Goal: Contribute content: Add original content to the website for others to see

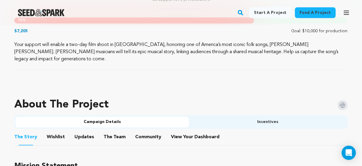
scroll to position [334, 0]
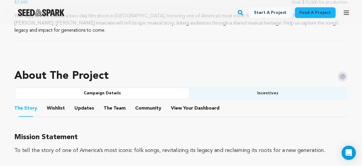
click at [84, 102] on button "Updates" at bounding box center [84, 109] width 14 height 14
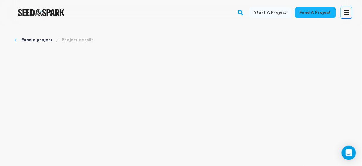
click at [349, 11] on icon "button" at bounding box center [346, 12] width 7 height 7
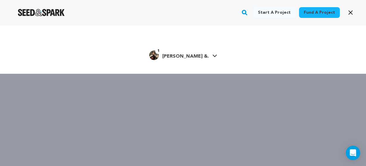
click at [192, 57] on span "[PERSON_NAME] &." at bounding box center [185, 56] width 46 height 5
drag, startPoint x: 204, startPoint y: 54, endPoint x: 201, endPoint y: 56, distance: 3.3
click at [203, 55] on link "1 Emily Cohen &. Emily Cohen &." at bounding box center [183, 54] width 68 height 11
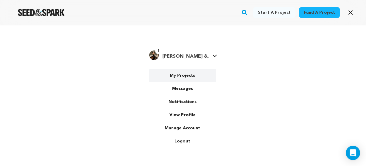
click at [186, 75] on link "My Projects" at bounding box center [182, 75] width 67 height 13
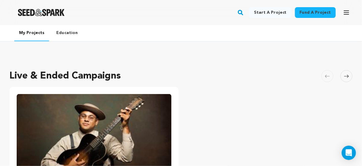
click at [121, 104] on img "Fund The Liza Jane Sessions" at bounding box center [94, 137] width 155 height 87
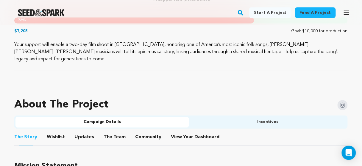
scroll to position [334, 0]
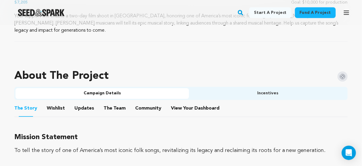
click at [80, 102] on button "Updates" at bounding box center [84, 109] width 14 height 14
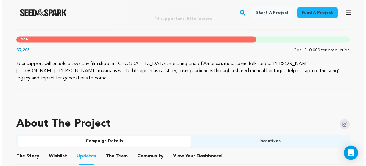
scroll to position [191, 0]
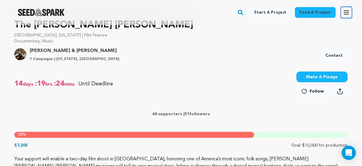
click at [346, 13] on icon "button" at bounding box center [346, 13] width 5 height 4
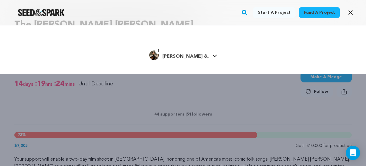
click at [200, 56] on span "[PERSON_NAME] &." at bounding box center [185, 56] width 46 height 5
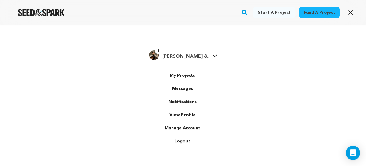
click at [188, 55] on span "[PERSON_NAME] &." at bounding box center [185, 56] width 46 height 5
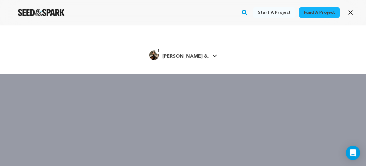
click at [188, 55] on span "[PERSON_NAME] &." at bounding box center [185, 56] width 46 height 5
click at [183, 58] on span "[PERSON_NAME] &." at bounding box center [185, 56] width 46 height 5
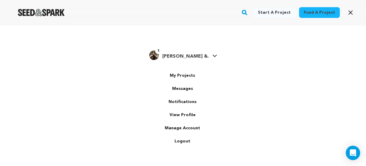
click at [183, 57] on span "[PERSON_NAME] &." at bounding box center [185, 56] width 46 height 5
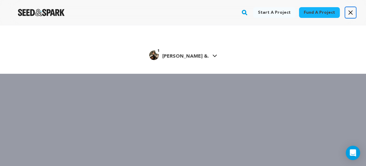
click at [350, 12] on icon "button" at bounding box center [350, 12] width 7 height 7
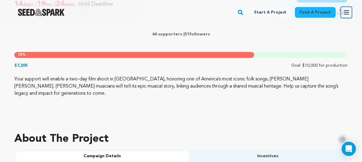
scroll to position [262, 0]
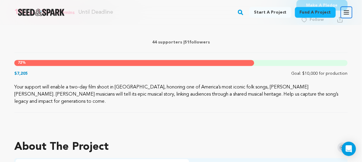
click at [349, 14] on icon "button" at bounding box center [346, 13] width 5 height 4
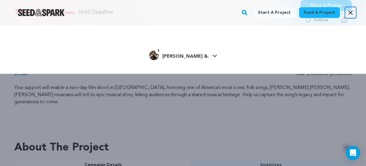
click at [349, 14] on icon "button" at bounding box center [351, 13] width 4 height 4
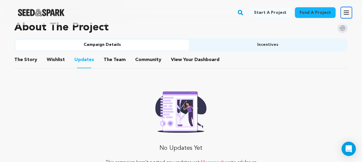
scroll to position [429, 0]
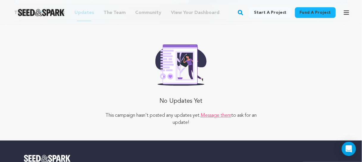
click at [175, 96] on p "No Updates Yet" at bounding box center [181, 101] width 167 height 12
click at [183, 63] on img at bounding box center [181, 62] width 61 height 45
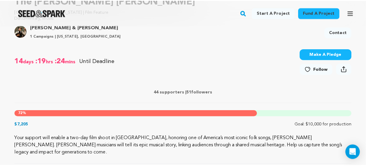
scroll to position [0, 0]
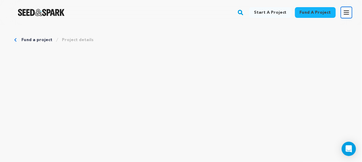
click at [346, 11] on icon "button" at bounding box center [346, 13] width 5 height 4
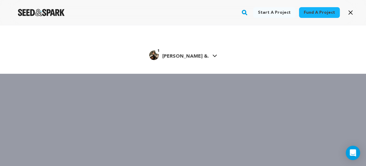
click at [196, 56] on span "[PERSON_NAME] &." at bounding box center [185, 56] width 46 height 5
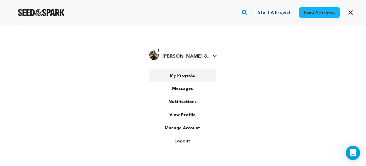
click at [184, 75] on link "My Projects" at bounding box center [182, 75] width 67 height 13
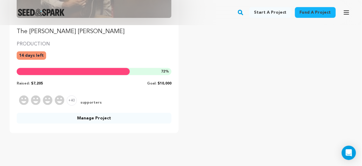
scroll to position [214, 0]
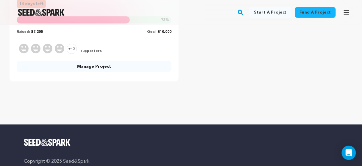
click at [99, 66] on link "Manage Project" at bounding box center [94, 66] width 155 height 11
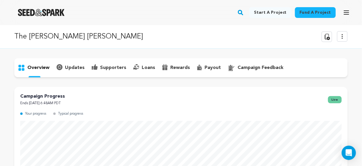
click at [72, 69] on p "updates" at bounding box center [75, 67] width 20 height 7
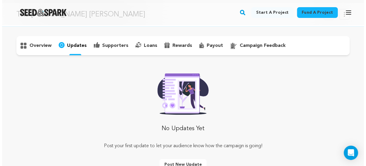
scroll to position [48, 0]
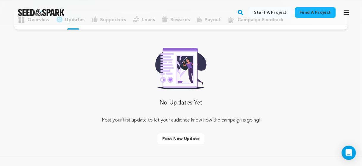
click at [182, 139] on button "Post new update" at bounding box center [181, 138] width 47 height 11
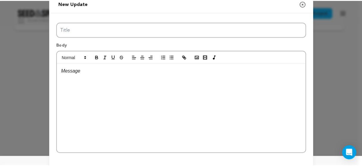
scroll to position [0, 0]
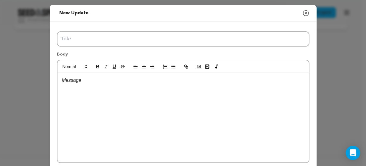
click at [304, 13] on icon "button" at bounding box center [305, 13] width 7 height 7
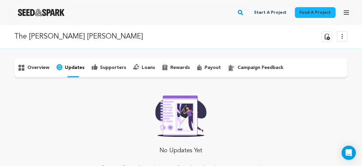
click at [32, 67] on p "overview" at bounding box center [38, 67] width 22 height 7
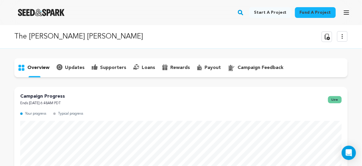
click at [50, 15] on img "Seed&Spark Homepage" at bounding box center [41, 12] width 47 height 7
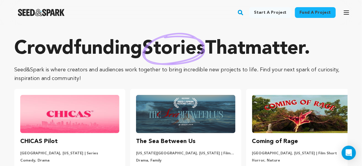
drag, startPoint x: 340, startPoint y: 13, endPoint x: 352, endPoint y: 12, distance: 11.9
click at [342, 13] on div "Fund a project Start a project Search 1" at bounding box center [176, 12] width 353 height 15
click at [351, 13] on button "Open main menu" at bounding box center [347, 13] width 12 height 12
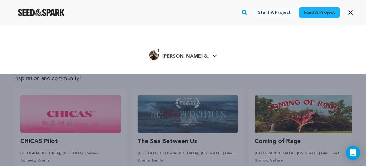
click at [202, 58] on span "[PERSON_NAME] &." at bounding box center [185, 56] width 46 height 5
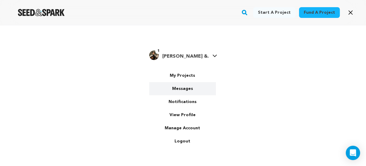
click at [181, 85] on link "Messages" at bounding box center [182, 88] width 67 height 13
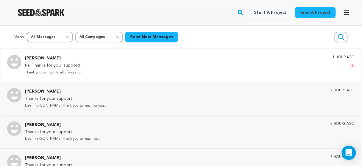
click at [40, 59] on p "Tony Trischka" at bounding box center [54, 58] width 58 height 7
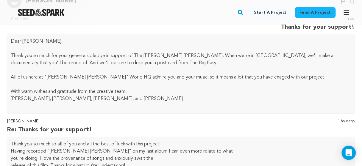
scroll to position [48, 0]
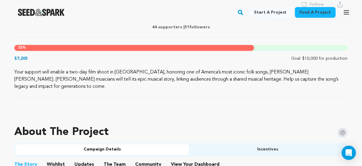
scroll to position [286, 0]
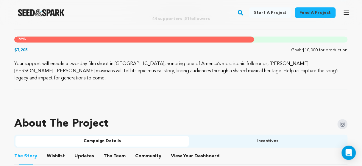
click at [86, 151] on button "Updates" at bounding box center [84, 157] width 14 height 14
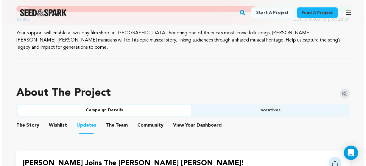
scroll to position [381, 0]
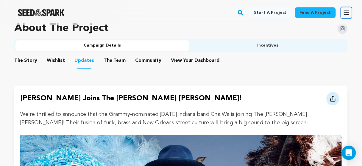
click at [348, 10] on icon "button" at bounding box center [346, 12] width 7 height 7
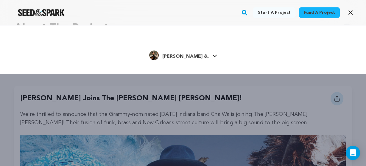
click at [197, 58] on span "[PERSON_NAME] &." at bounding box center [185, 56] width 46 height 5
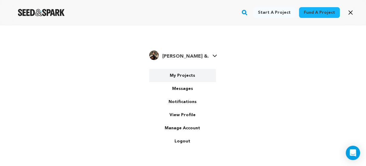
click at [188, 75] on link "My Projects" at bounding box center [182, 75] width 67 height 13
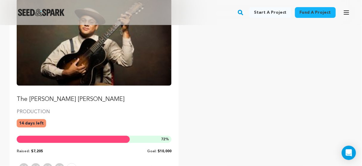
scroll to position [143, 0]
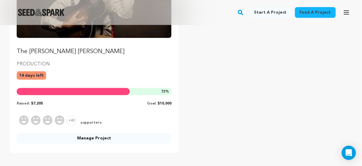
click at [99, 138] on link "Manage Project" at bounding box center [94, 138] width 155 height 11
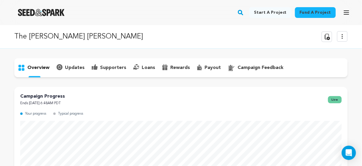
click at [345, 34] on icon at bounding box center [342, 36] width 7 height 7
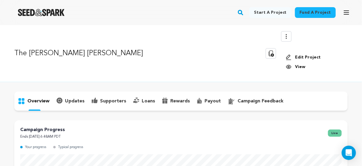
click at [307, 55] on link "Edit Project" at bounding box center [314, 57] width 57 height 6
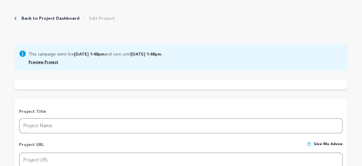
type input "The [PERSON_NAME] [PERSON_NAME]"
type input "lizajanemovie"
type input "UA-164519438-1"
type input "More than 150 years after enslaved people first [PERSON_NAME] [PERSON_NAME] it …"
type textarea "Your support will enable a two-day film shoot in [GEOGRAPHIC_DATA], honoring on…"
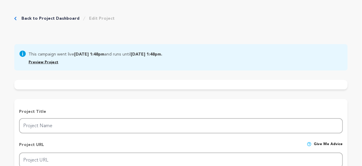
type textarea "To tell the story of one of America’s most iconic folk songs, revitalizing its …"
type textarea "Women in Film & Video [US_STATE] Arts Council New Orleans Jazz & Heritage Found…"
radio input "true"
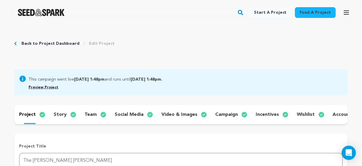
click at [63, 115] on p "story" at bounding box center [60, 114] width 13 height 7
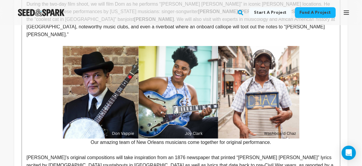
scroll to position [429, 0]
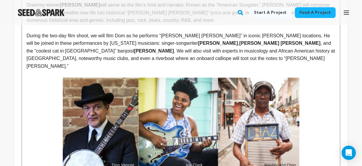
click at [167, 86] on img at bounding box center [181, 123] width 237 height 92
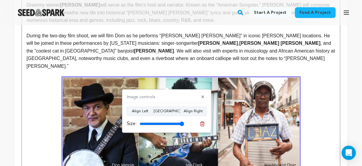
click at [295, 91] on img at bounding box center [181, 123] width 237 height 92
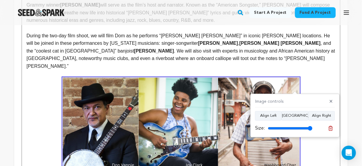
click at [317, 81] on span at bounding box center [181, 123] width 309 height 92
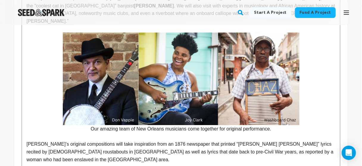
scroll to position [476, 0]
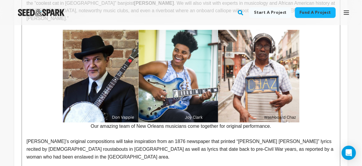
click at [312, 96] on span at bounding box center [181, 76] width 309 height 92
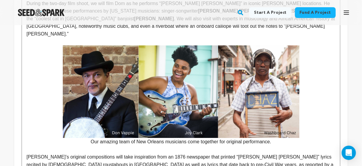
scroll to position [453, 0]
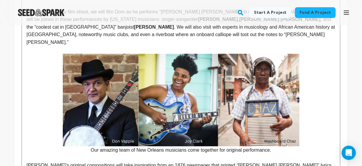
click at [311, 96] on span at bounding box center [181, 100] width 309 height 92
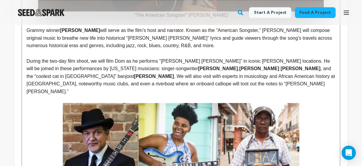
scroll to position [523, 0]
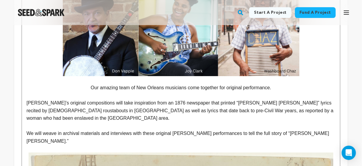
click at [183, 84] on p "Our amazing team of New Orleans musicians come together for original performanc…" at bounding box center [181, 88] width 309 height 8
click at [186, 76] on p at bounding box center [181, 80] width 309 height 8
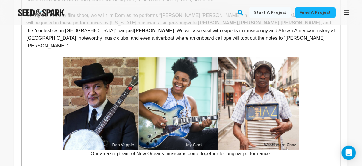
scroll to position [502, 0]
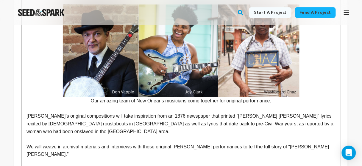
click at [332, 61] on span at bounding box center [181, 50] width 309 height 92
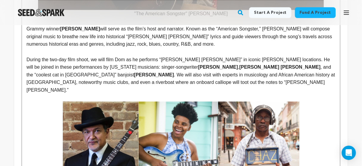
scroll to position [524, 0]
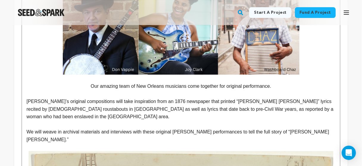
click at [192, 83] on span "Our amazing team of New Orleans musicians come together for original performanc…" at bounding box center [181, 85] width 180 height 5
click at [191, 74] on p at bounding box center [181, 78] width 309 height 8
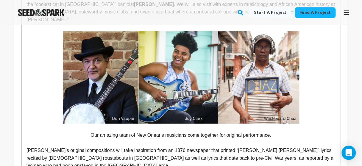
scroll to position [475, 0]
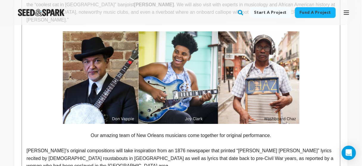
click at [163, 124] on p at bounding box center [181, 128] width 309 height 8
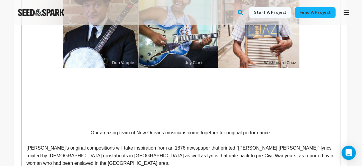
scroll to position [523, 0]
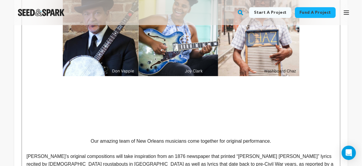
click at [191, 52] on img at bounding box center [181, 30] width 237 height 92
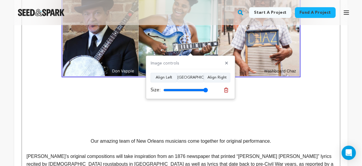
click at [125, 99] on p at bounding box center [181, 103] width 309 height 8
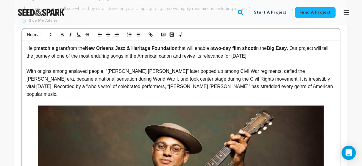
scroll to position [70, 0]
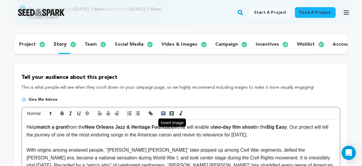
click at [162, 113] on circle "button" at bounding box center [162, 112] width 1 height 1
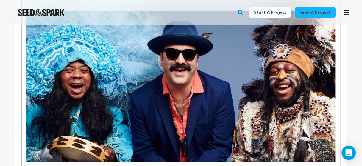
scroll to position [602, 0]
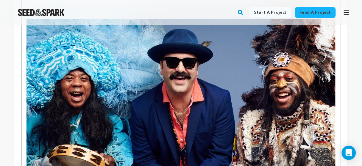
click at [311, 123] on img at bounding box center [181, 94] width 309 height 151
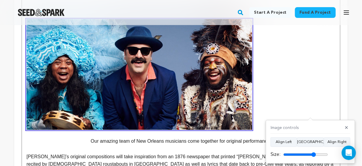
drag, startPoint x: 325, startPoint y: 153, endPoint x: 313, endPoint y: 152, distance: 11.6
type input "73"
click at [313, 152] on input "range" at bounding box center [305, 154] width 45 height 5
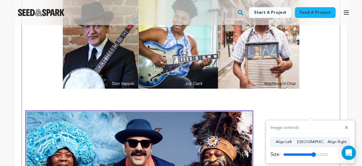
scroll to position [507, 0]
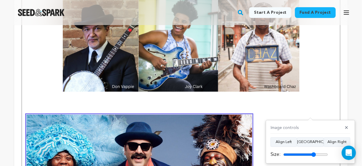
click at [277, 99] on p at bounding box center [181, 103] width 309 height 8
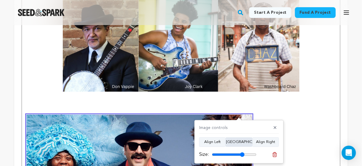
click at [234, 141] on button "Align Center" at bounding box center [239, 142] width 27 height 10
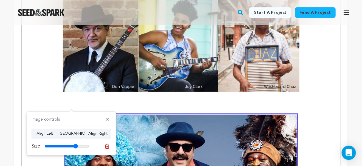
type input "75"
click at [75, 145] on input "range" at bounding box center [66, 146] width 45 height 5
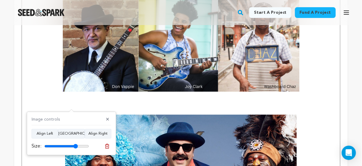
click at [158, 107] on p at bounding box center [181, 111] width 309 height 8
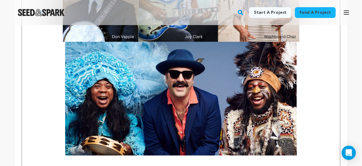
scroll to position [558, 0]
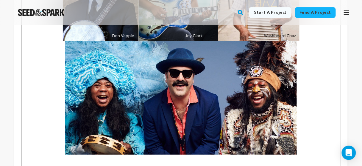
drag, startPoint x: 251, startPoint y: 100, endPoint x: 228, endPoint y: 68, distance: 40.0
click at [228, 68] on img at bounding box center [181, 97] width 232 height 113
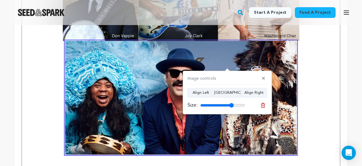
click at [262, 103] on icon at bounding box center [263, 105] width 4 height 4
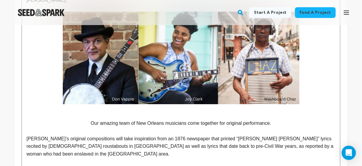
click at [182, 112] on p at bounding box center [181, 116] width 309 height 8
click at [184, 104] on p at bounding box center [181, 108] width 309 height 8
click at [186, 104] on p at bounding box center [181, 108] width 309 height 8
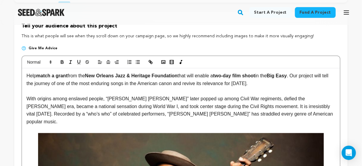
scroll to position [113, 0]
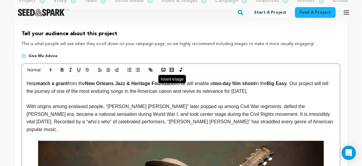
click at [163, 72] on icon "button" at bounding box center [163, 69] width 5 height 5
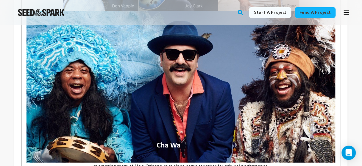
scroll to position [627, 0]
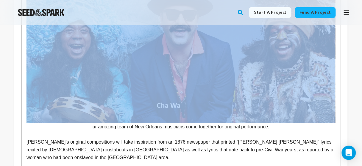
click at [335, 110] on img at bounding box center [181, 46] width 309 height 151
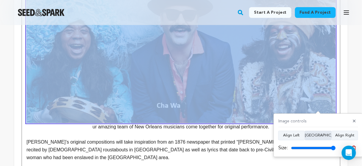
click at [321, 134] on button "Align Center" at bounding box center [318, 135] width 27 height 10
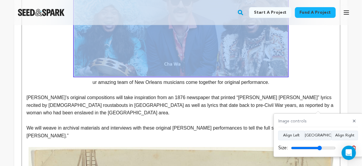
drag, startPoint x: 332, startPoint y: 146, endPoint x: 320, endPoint y: 146, distance: 12.8
type input "69"
click at [320, 146] on input "range" at bounding box center [313, 147] width 45 height 5
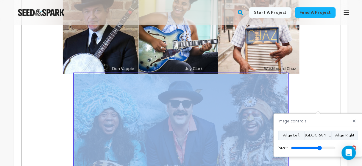
scroll to position [556, 0]
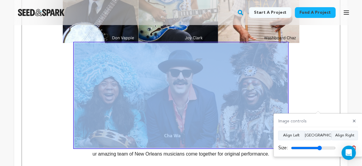
click at [226, 96] on img at bounding box center [180, 95] width 213 height 105
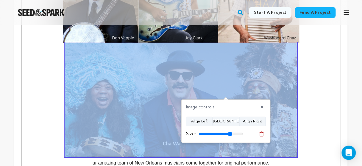
click at [230, 133] on input "range" at bounding box center [221, 133] width 45 height 5
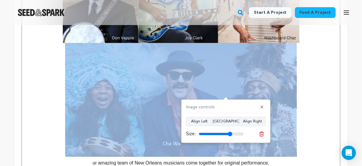
scroll to position [532, 0]
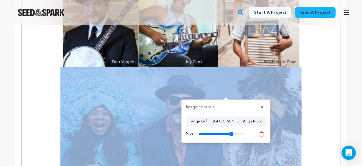
click at [231, 134] on input "range" at bounding box center [221, 133] width 45 height 5
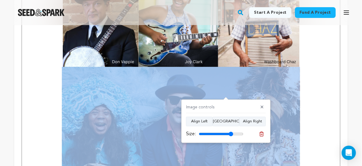
click at [231, 134] on input "range" at bounding box center [221, 133] width 45 height 5
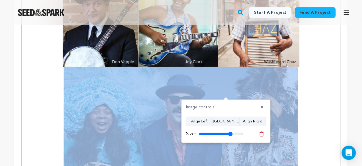
click at [230, 134] on input "range" at bounding box center [221, 133] width 45 height 5
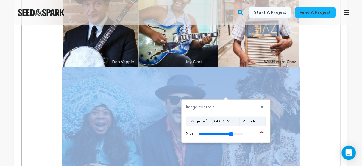
type input "77"
click at [231, 132] on input "range" at bounding box center [221, 133] width 45 height 5
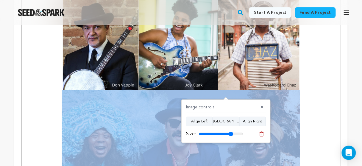
scroll to position [460, 0]
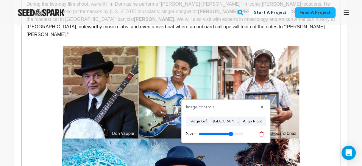
click at [328, 81] on span at bounding box center [181, 92] width 309 height 92
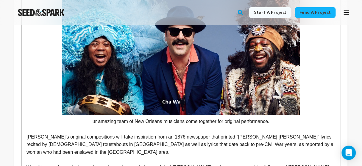
scroll to position [603, 0]
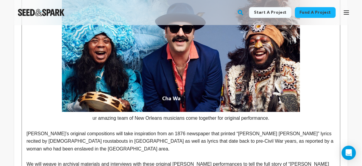
click at [166, 87] on img at bounding box center [181, 53] width 238 height 116
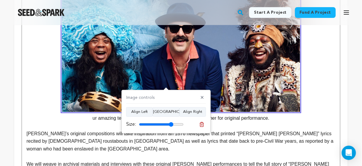
click at [166, 87] on img at bounding box center [181, 53] width 238 height 116
click at [202, 124] on line at bounding box center [202, 124] width 0 height 1
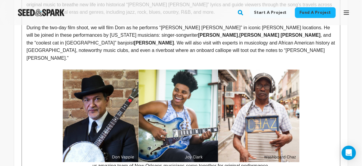
scroll to position [461, 0]
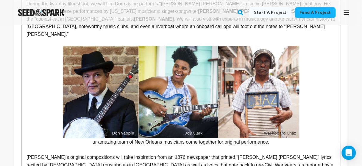
click at [93, 139] on span "ur amazing team of New Orleans musicians come together for original performance." at bounding box center [181, 141] width 177 height 5
drag, startPoint x: 185, startPoint y: 131, endPoint x: 186, endPoint y: 128, distance: 3.2
click at [185, 139] on span "Our amazing team of New Orleans musicians come together for original performanc…" at bounding box center [181, 141] width 180 height 5
click at [268, 139] on span "Our amazing team of New Orleans musicians will join Dom for original performanc…" at bounding box center [181, 141] width 177 height 5
click at [303, 115] on span at bounding box center [181, 92] width 309 height 92
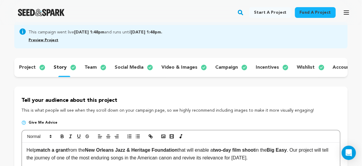
scroll to position [48, 0]
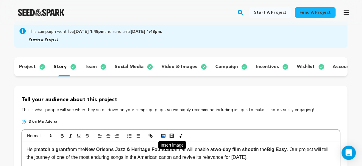
click at [164, 137] on rect "button" at bounding box center [164, 135] width 4 height 3
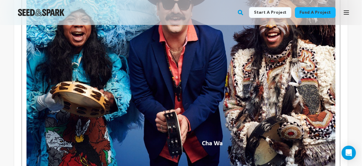
scroll to position [651, 0]
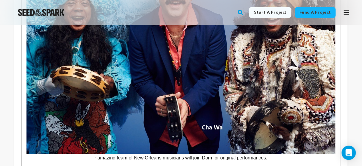
click at [302, 130] on img at bounding box center [181, 51] width 309 height 206
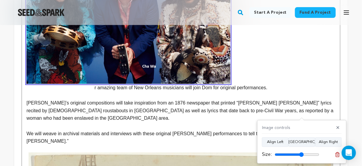
drag, startPoint x: 317, startPoint y: 154, endPoint x: 302, endPoint y: 155, distance: 15.2
type input "65"
click at [302, 155] on input "range" at bounding box center [297, 154] width 45 height 5
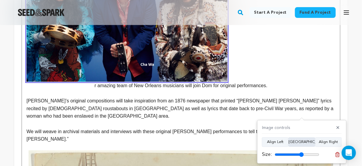
click at [307, 142] on button "Align Center" at bounding box center [302, 142] width 27 height 10
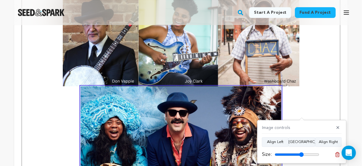
scroll to position [508, 0]
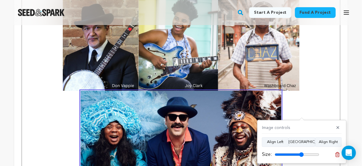
click at [42, 94] on span "r amazing team of New Orleans musicians will join Dom for original performances." at bounding box center [181, 162] width 309 height 143
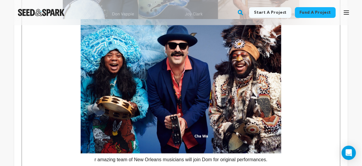
scroll to position [579, 0]
click at [216, 87] on img at bounding box center [181, 86] width 201 height 134
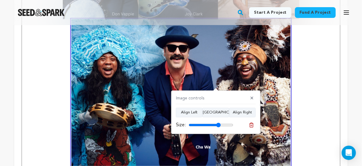
drag, startPoint x: 215, startPoint y: 125, endPoint x: 218, endPoint y: 125, distance: 3.3
type input "72"
click at [218, 125] on input "range" at bounding box center [211, 124] width 45 height 5
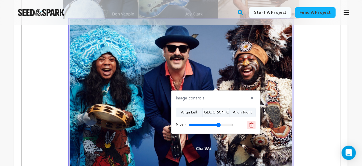
click at [255, 124] on button at bounding box center [251, 125] width 8 height 8
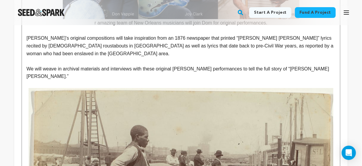
scroll to position [484, 0]
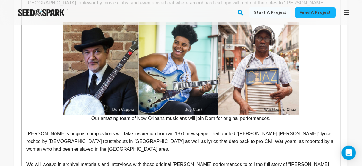
click at [309, 90] on span at bounding box center [181, 68] width 309 height 92
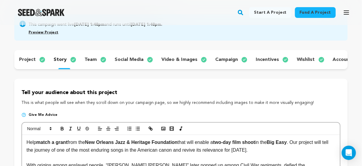
scroll to position [95, 0]
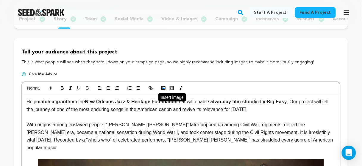
click at [163, 89] on polyline "button" at bounding box center [163, 87] width 2 height 1
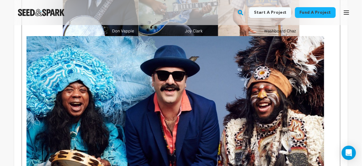
scroll to position [627, 0]
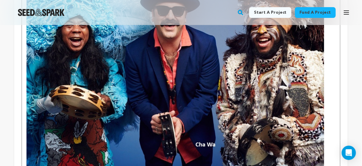
click at [293, 145] on img at bounding box center [176, 70] width 298 height 198
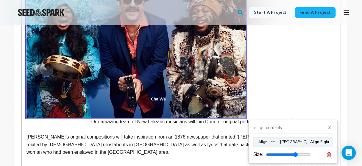
drag, startPoint x: 307, startPoint y: 154, endPoint x: 295, endPoint y: 153, distance: 11.6
type input "71"
click at [295, 153] on input "range" at bounding box center [288, 154] width 45 height 5
click at [300, 141] on button "Align Center" at bounding box center [293, 142] width 27 height 10
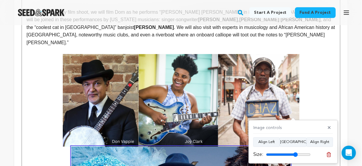
scroll to position [460, 0]
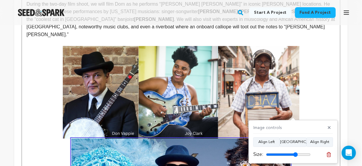
click at [241, 80] on img at bounding box center [181, 92] width 237 height 92
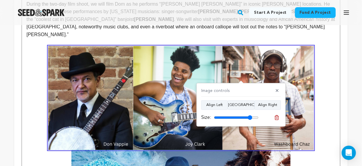
drag, startPoint x: 255, startPoint y: 116, endPoint x: 250, endPoint y: 116, distance: 5.7
click at [250, 116] on input "range" at bounding box center [236, 117] width 45 height 5
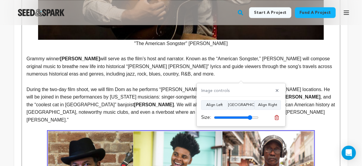
scroll to position [365, 0]
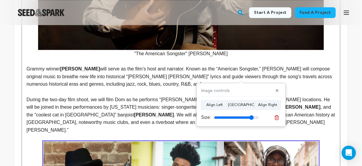
type input "89"
click at [251, 116] on input "range" at bounding box center [236, 117] width 45 height 5
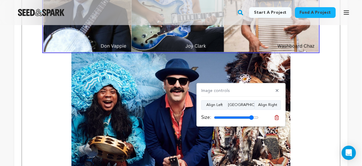
scroll to position [556, 0]
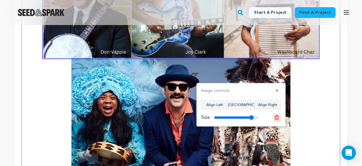
click at [278, 115] on icon at bounding box center [276, 117] width 5 height 5
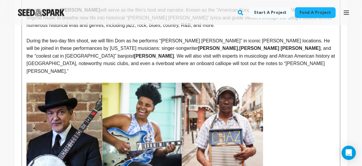
scroll to position [484, 0]
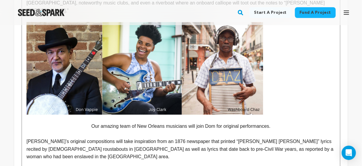
click at [216, 63] on img at bounding box center [145, 68] width 237 height 92
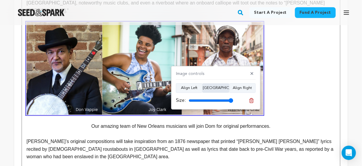
click at [214, 87] on button "Align Center" at bounding box center [215, 88] width 27 height 10
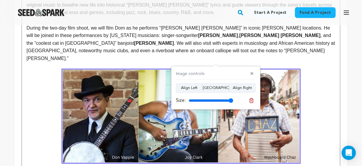
scroll to position [437, 0]
click at [232, 101] on input "range" at bounding box center [211, 100] width 45 height 5
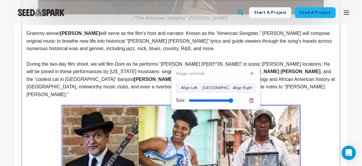
scroll to position [389, 0]
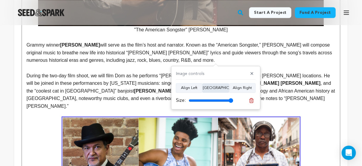
click at [216, 88] on button "Align Center" at bounding box center [215, 88] width 27 height 10
click at [204, 130] on img at bounding box center [181, 163] width 237 height 92
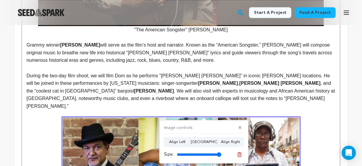
drag, startPoint x: 219, startPoint y: 153, endPoint x: 230, endPoint y: 153, distance: 10.1
click at [222, 153] on input "range" at bounding box center [199, 154] width 45 height 5
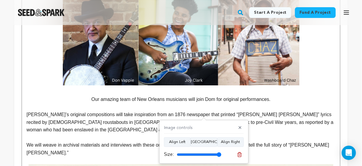
scroll to position [484, 0]
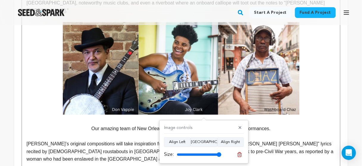
click at [301, 67] on span at bounding box center [181, 68] width 309 height 92
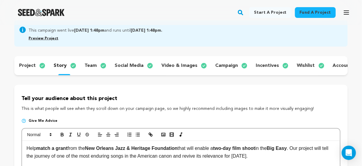
scroll to position [79, 0]
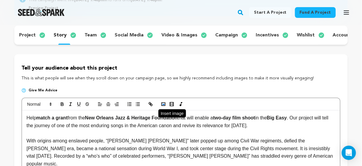
click at [163, 105] on rect "button" at bounding box center [164, 103] width 4 height 3
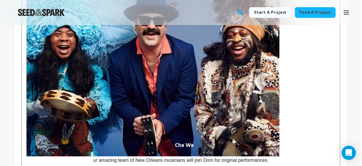
scroll to position [582, 0]
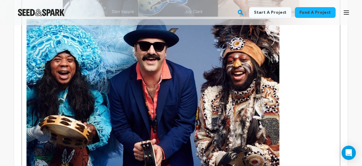
click at [258, 93] on img at bounding box center [153, 100] width 253 height 162
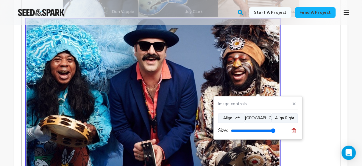
click at [294, 130] on icon at bounding box center [293, 130] width 5 height 5
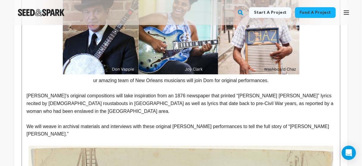
scroll to position [463, 0]
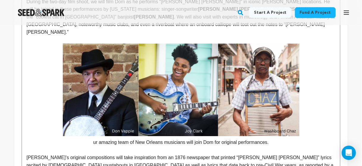
click at [304, 92] on span at bounding box center [181, 89] width 309 height 92
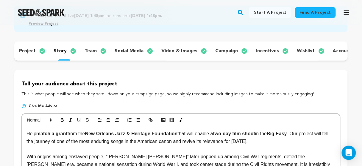
scroll to position [71, 0]
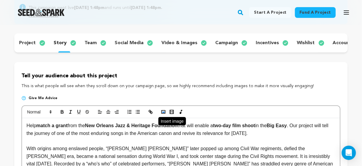
click at [163, 114] on icon "button" at bounding box center [163, 111] width 5 height 5
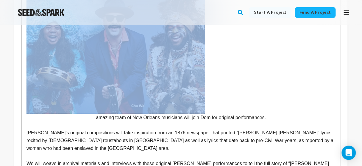
scroll to position [606, 0]
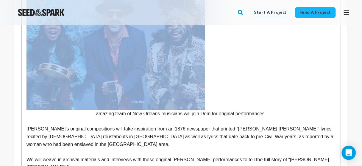
click at [231, 94] on span "amazing team of New Orleans musicians will join Dom for original performances." at bounding box center [181, 55] width 309 height 121
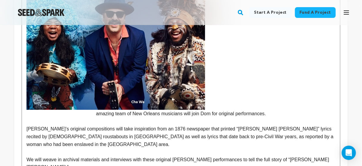
click at [80, 117] on p at bounding box center [181, 121] width 309 height 8
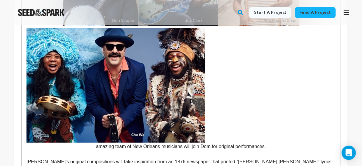
scroll to position [534, 0]
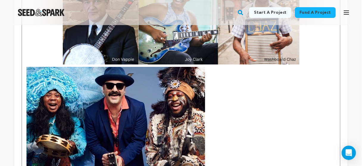
click at [182, 82] on img at bounding box center [116, 124] width 179 height 114
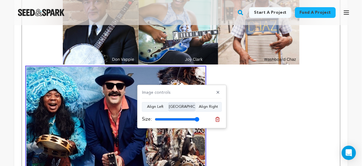
click at [178, 105] on button "Align Center" at bounding box center [182, 107] width 27 height 10
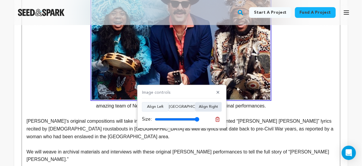
scroll to position [606, 0]
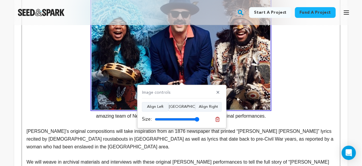
drag, startPoint x: 198, startPoint y: 119, endPoint x: 204, endPoint y: 118, distance: 6.0
click at [200, 118] on input "range" at bounding box center [177, 119] width 45 height 5
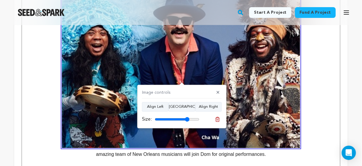
drag, startPoint x: 196, startPoint y: 119, endPoint x: 187, endPoint y: 121, distance: 9.5
click at [187, 121] on input "range" at bounding box center [177, 119] width 45 height 5
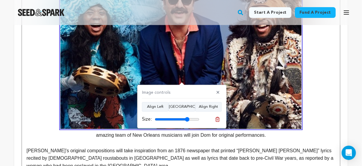
scroll to position [630, 0]
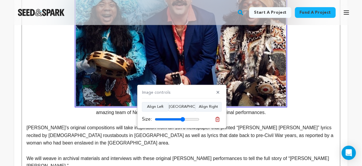
type input "68"
click at [183, 118] on input "range" at bounding box center [177, 119] width 45 height 5
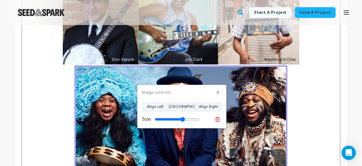
scroll to position [606, 0]
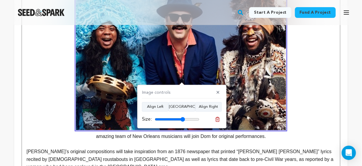
click at [323, 71] on span "amazing team of New Orleans musicians will join Dom for original performances." at bounding box center [181, 66] width 309 height 143
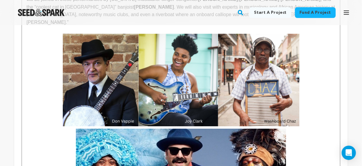
scroll to position [415, 0]
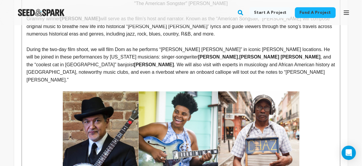
click at [224, 111] on img at bounding box center [181, 137] width 237 height 92
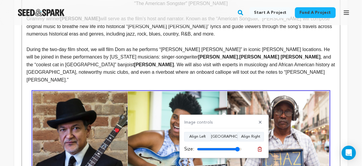
type input "96"
click at [238, 148] on input "range" at bounding box center [219, 149] width 45 height 5
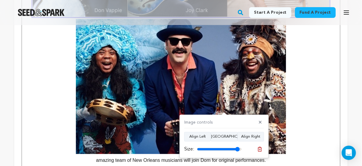
scroll to position [606, 0]
click at [314, 92] on span "amazing team of New Orleans musicians will join Dom for original performances." at bounding box center [181, 90] width 309 height 143
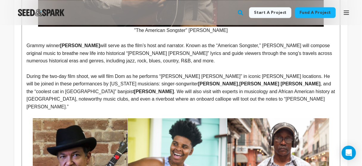
scroll to position [381, 0]
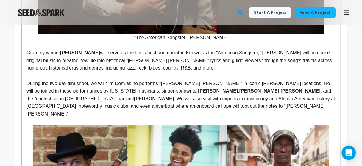
click at [188, 88] on span ", and the “coolest cat in New Orleans” banjoist" at bounding box center [180, 94] width 306 height 13
click at [166, 96] on strong "[PERSON_NAME]" at bounding box center [146, 98] width 40 height 5
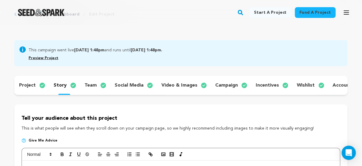
scroll to position [95, 0]
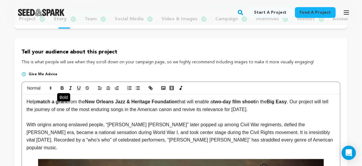
click at [61, 88] on icon "button" at bounding box center [62, 86] width 2 height 1
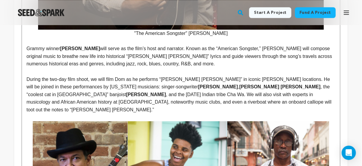
click at [65, 92] on span ", and the Mardi Gras Indian tribe Cha Wa. We will also visit with experts in mu…" at bounding box center [180, 102] width 306 height 20
drag, startPoint x: 65, startPoint y: 90, endPoint x: 75, endPoint y: 90, distance: 10.1
click at [75, 92] on span ", and the Mardi Gras Indian tribe Cha Wa. We will also visit with experts in mu…" at bounding box center [180, 102] width 306 height 20
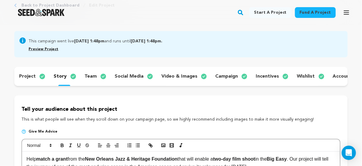
scroll to position [76, 0]
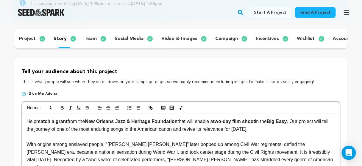
click at [62, 109] on icon "button" at bounding box center [62, 107] width 5 height 5
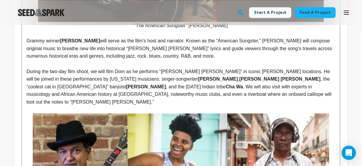
click at [104, 106] on p "﻿﻿﻿ ﻿" at bounding box center [181, 110] width 309 height 8
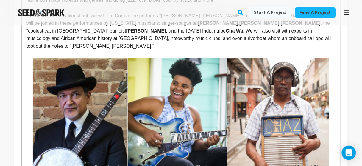
scroll to position [441, 0]
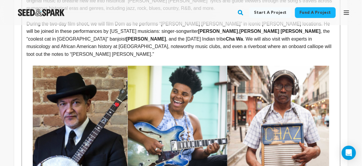
click at [211, 100] on img at bounding box center [181, 124] width 297 height 116
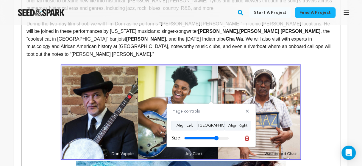
drag, startPoint x: 224, startPoint y: 137, endPoint x: 216, endPoint y: 138, distance: 7.7
type input "77"
click at [216, 138] on input "range" at bounding box center [206, 137] width 45 height 5
click at [333, 102] on span at bounding box center [181, 112] width 309 height 93
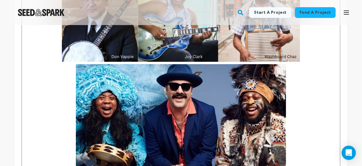
scroll to position [536, 0]
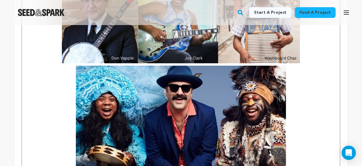
click at [276, 104] on img at bounding box center [181, 133] width 210 height 135
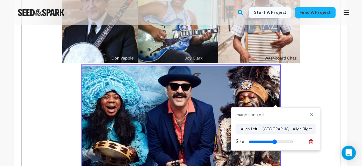
type input "64"
click at [275, 141] on input "range" at bounding box center [271, 141] width 45 height 5
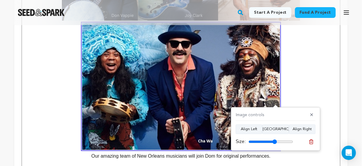
scroll to position [607, 0]
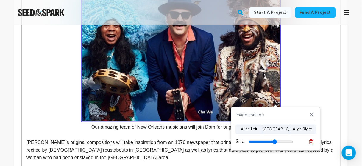
click at [312, 83] on span "Our amazing team of New Orleans musicians will join Dom for original performanc…" at bounding box center [181, 61] width 309 height 135
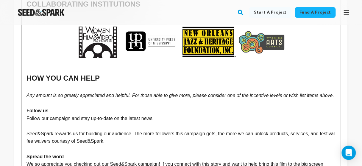
scroll to position [1370, 0]
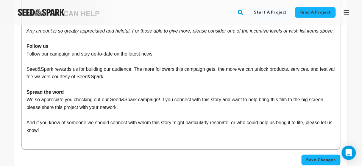
click at [317, 157] on span "Save Changes" at bounding box center [320, 160] width 29 height 6
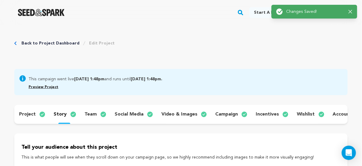
scroll to position [0, 0]
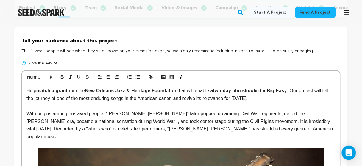
scroll to position [71, 0]
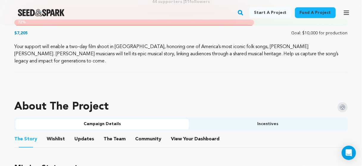
scroll to position [293, 0]
